Goal: Navigation & Orientation: Go to known website

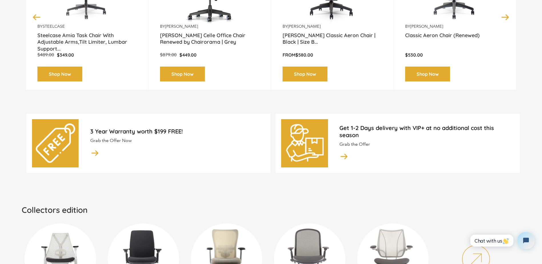
scroll to position [229, 0]
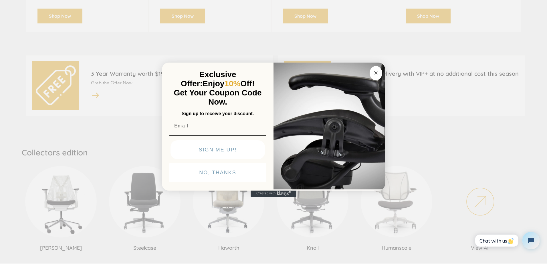
click at [376, 71] on circle "Close dialog" at bounding box center [375, 73] width 7 height 7
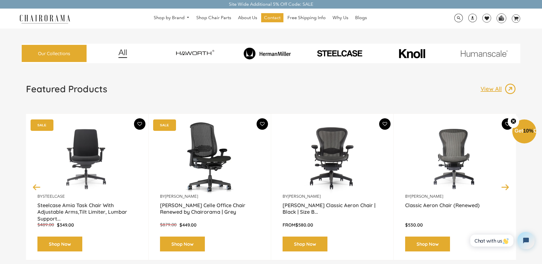
scroll to position [0, 0]
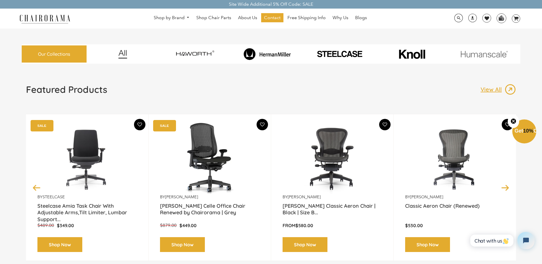
click at [265, 52] on img at bounding box center [267, 54] width 70 height 12
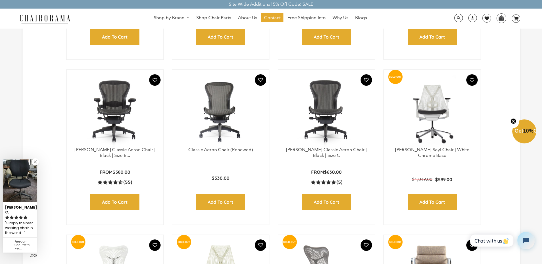
scroll to position [86, 0]
